Goal: Information Seeking & Learning: Learn about a topic

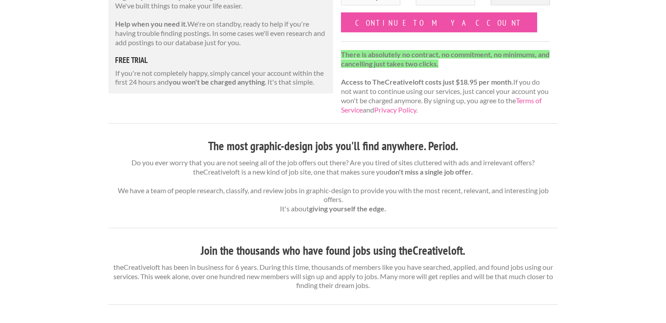
scroll to position [227, 0]
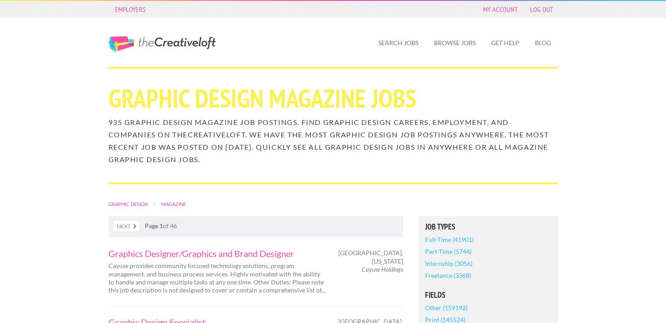
scroll to position [787, 0]
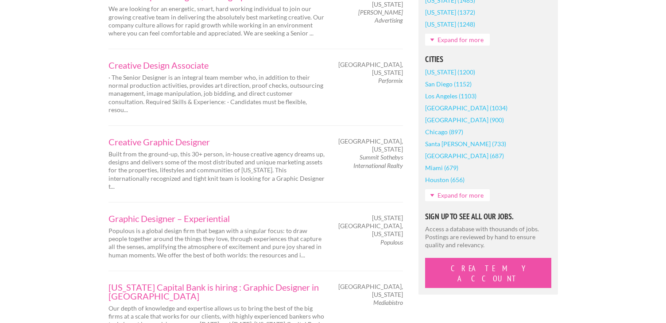
scroll to position [704, 0]
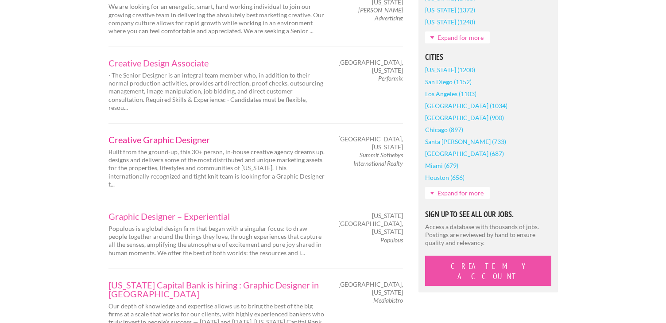
click at [174, 135] on link "Creative Graphic Designer" at bounding box center [216, 139] width 217 height 9
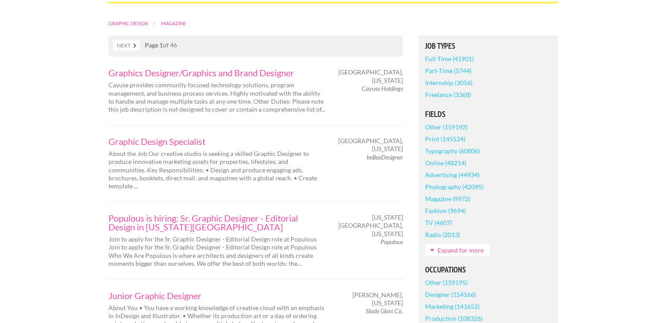
scroll to position [125, 0]
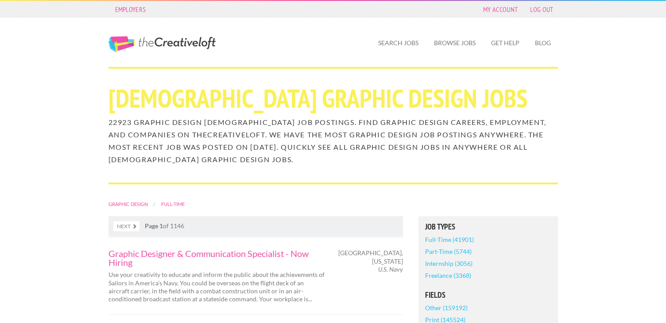
scroll to position [242, 0]
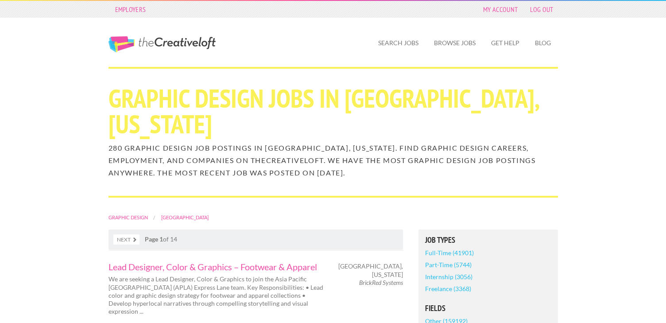
scroll to position [166, 0]
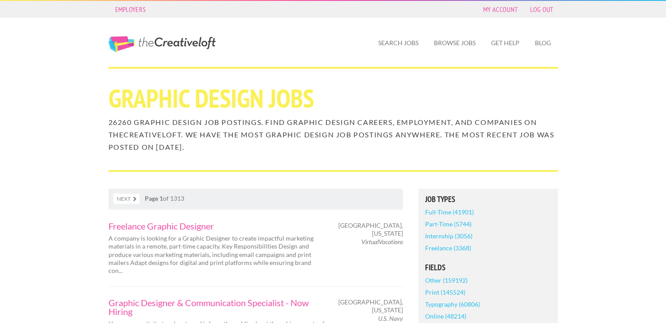
scroll to position [577, 0]
